Goal: Transaction & Acquisition: Purchase product/service

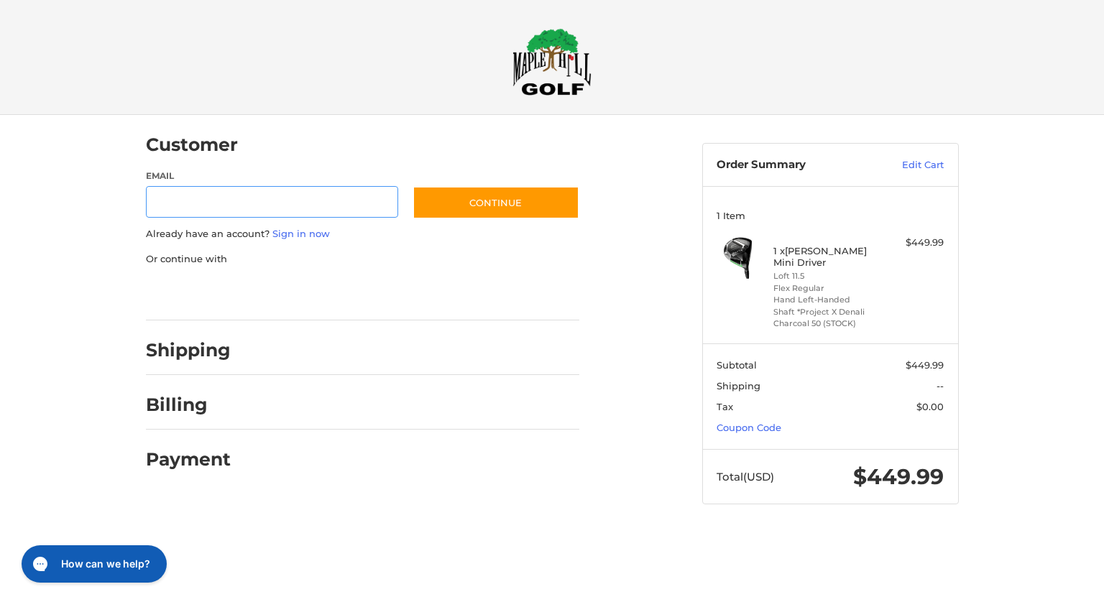
click at [333, 196] on input "Email" at bounding box center [272, 202] width 253 height 32
type input "**********"
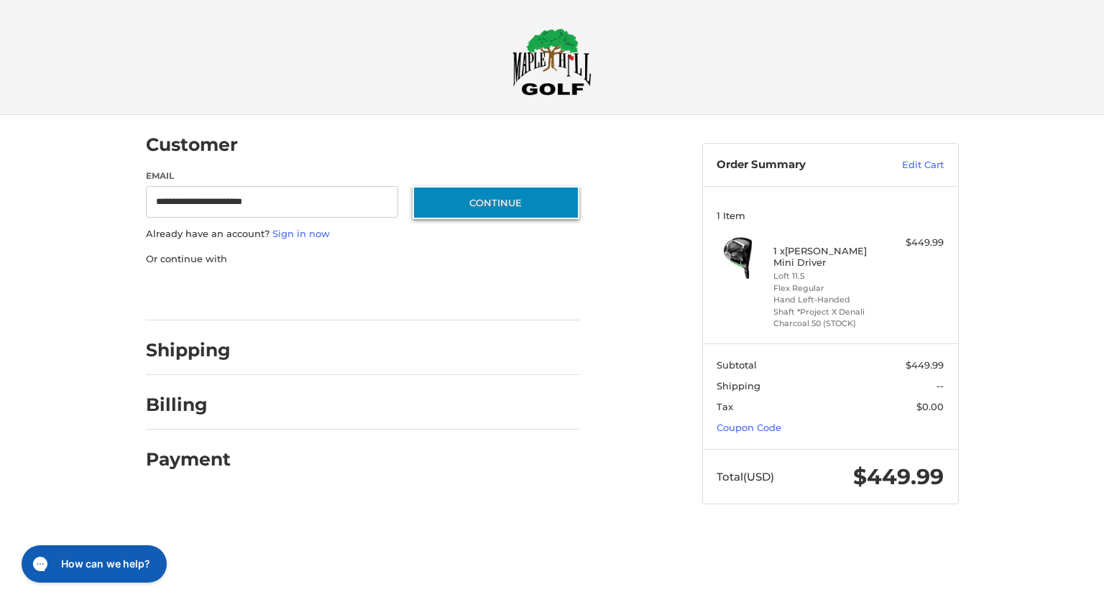
click at [486, 205] on button "Continue" at bounding box center [495, 202] width 167 height 33
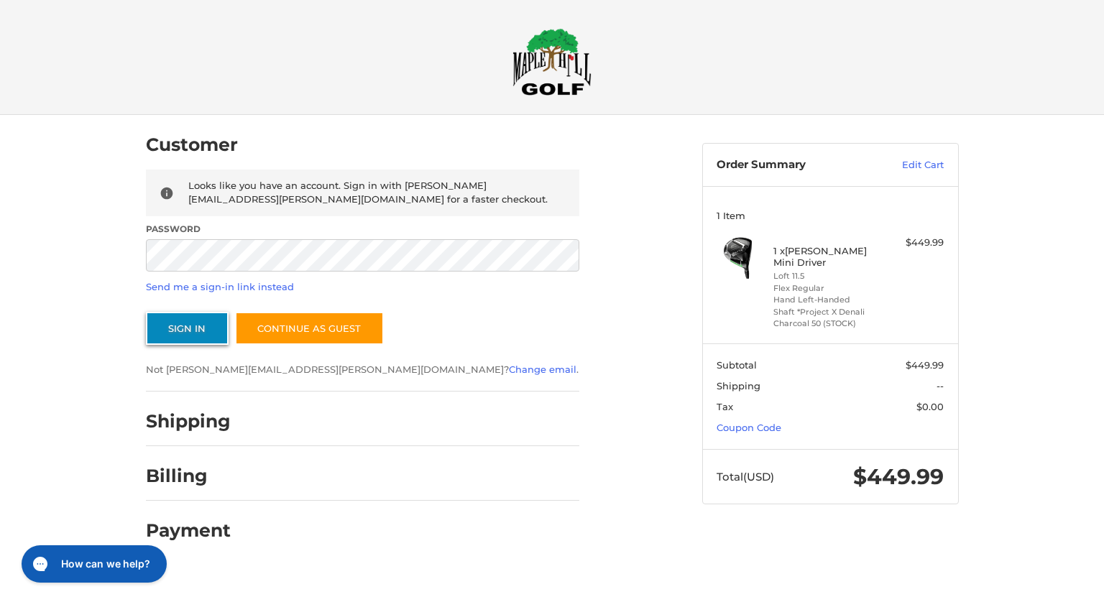
click at [201, 327] on button "Sign In" at bounding box center [187, 328] width 83 height 33
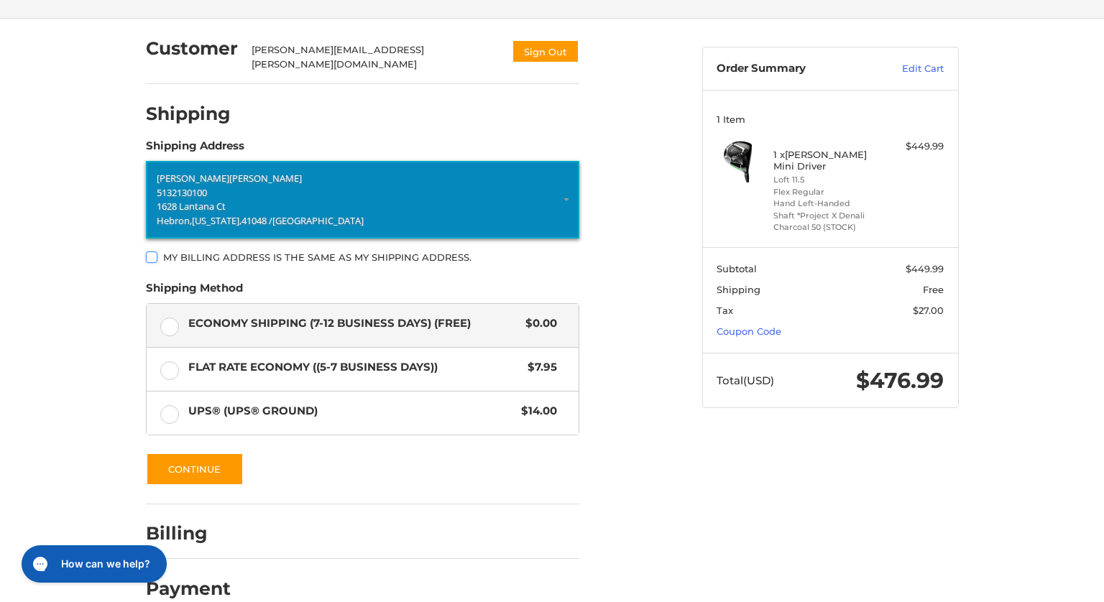
scroll to position [78, 0]
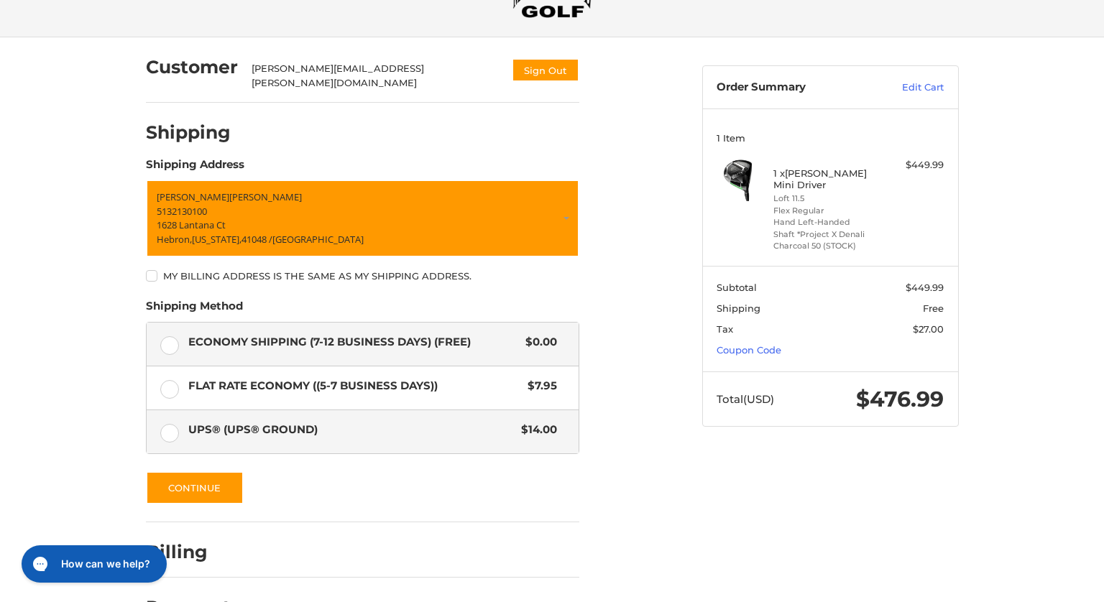
click at [165, 424] on label "UPS® (UPS® Ground) $14.00" at bounding box center [363, 431] width 432 height 43
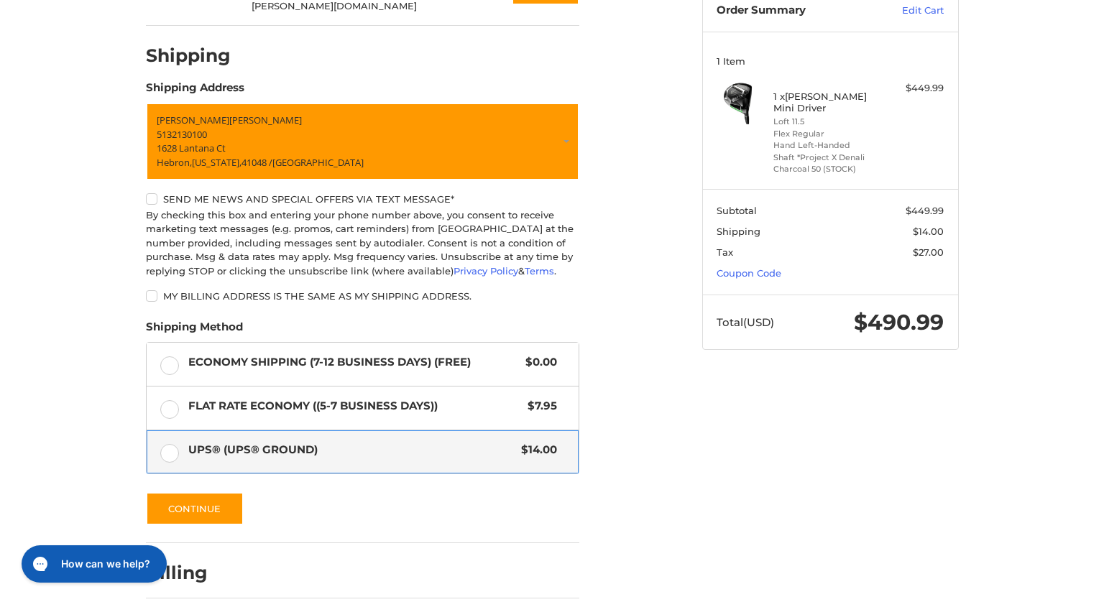
scroll to position [213, 0]
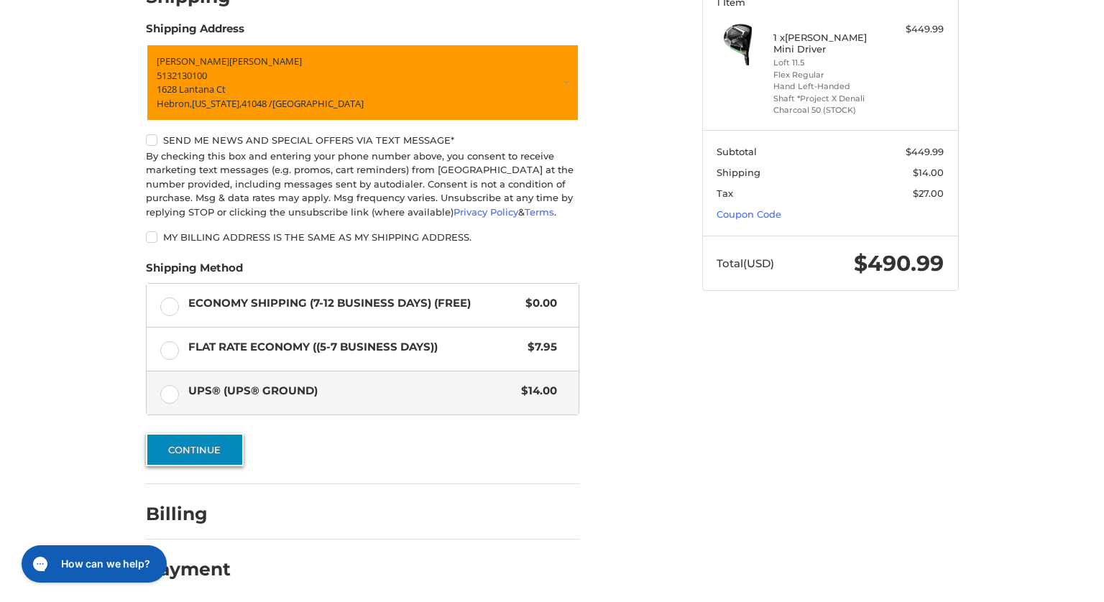
click at [174, 440] on button "Continue" at bounding box center [195, 449] width 98 height 33
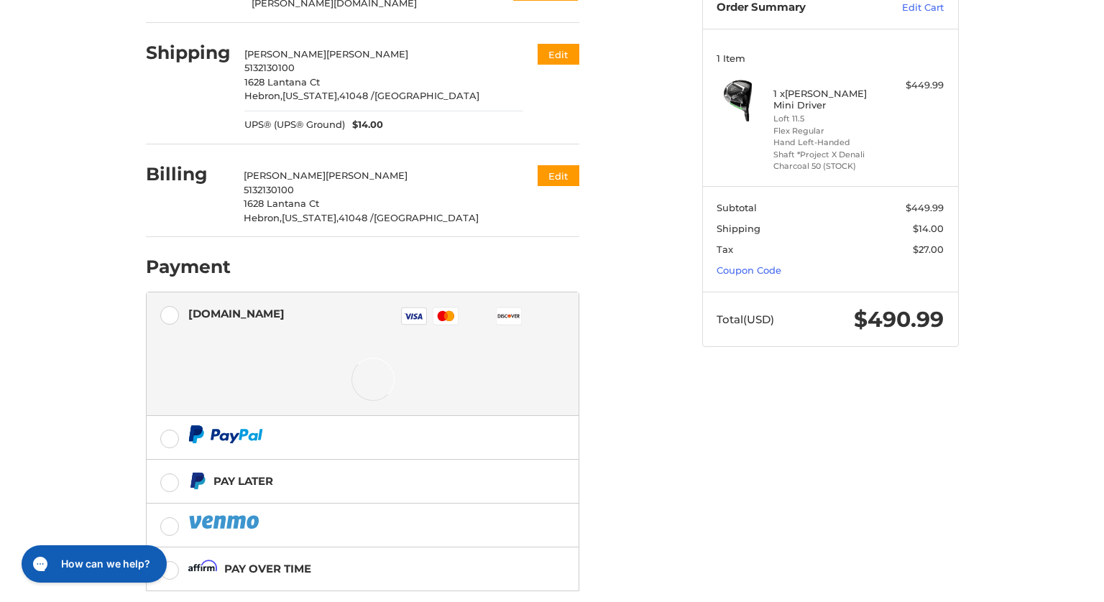
scroll to position [158, 0]
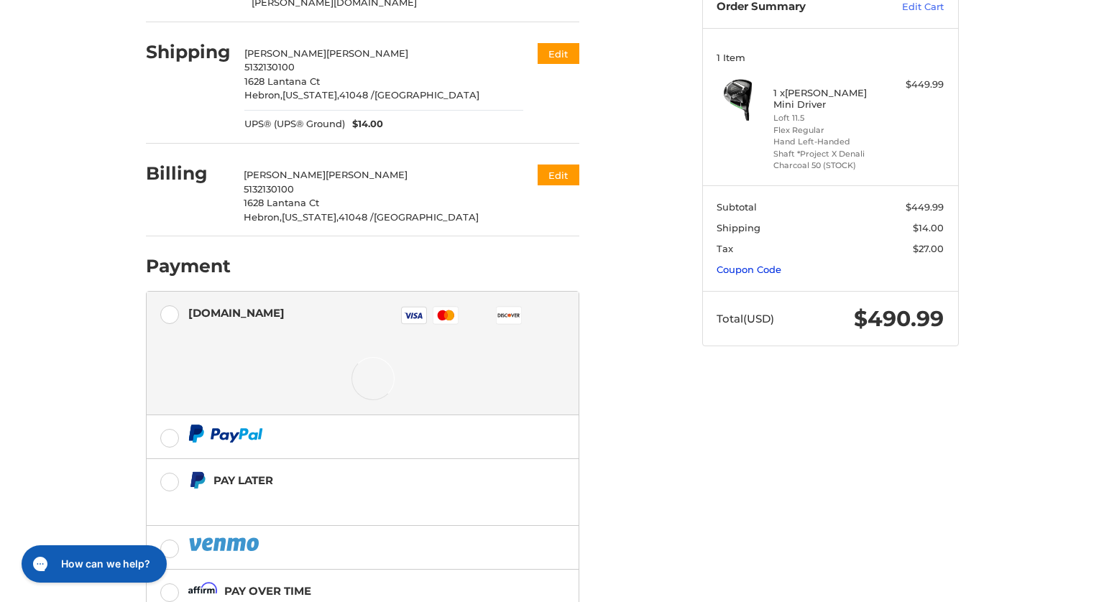
click at [744, 269] on link "Coupon Code" at bounding box center [748, 269] width 65 height 11
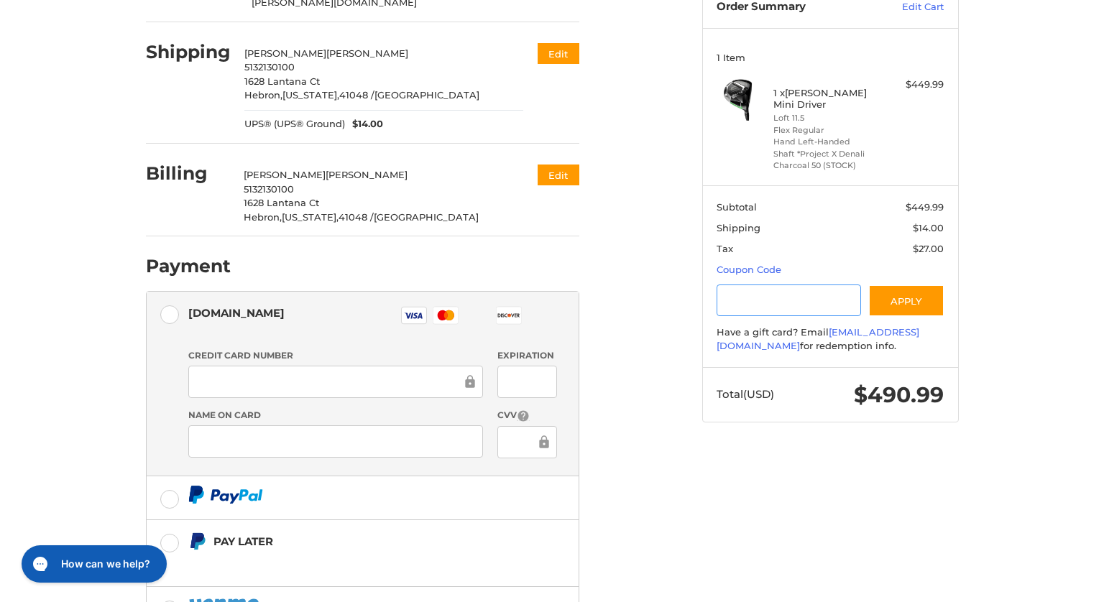
click at [744, 300] on input "Gift Certificate or Coupon Code" at bounding box center [788, 301] width 144 height 32
type input "*********"
click at [905, 303] on button "Apply" at bounding box center [906, 301] width 76 height 32
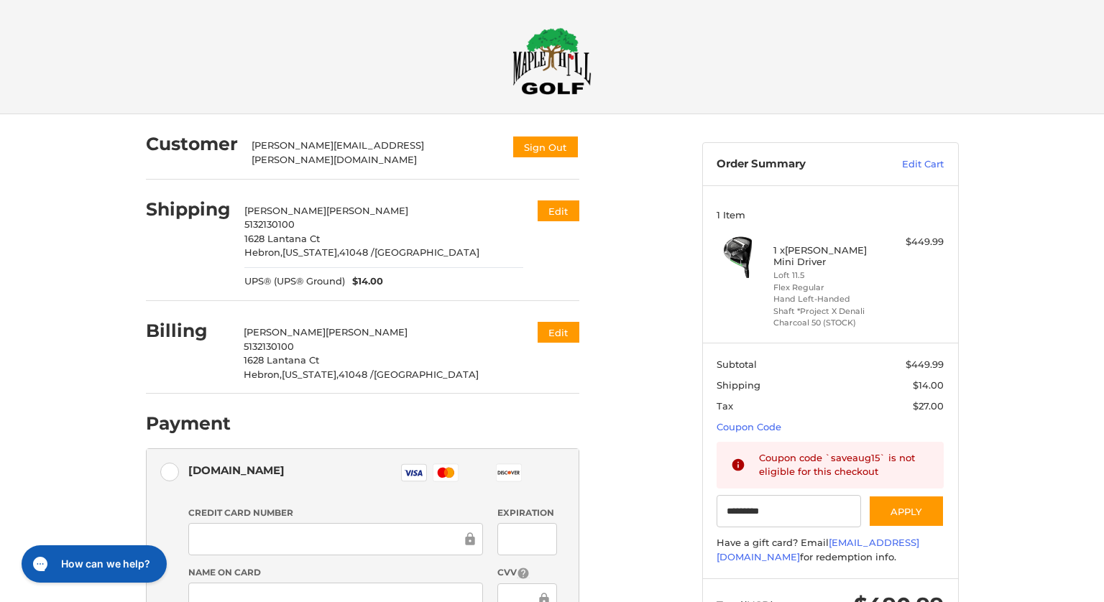
scroll to position [0, 0]
